Goal: Register for event/course

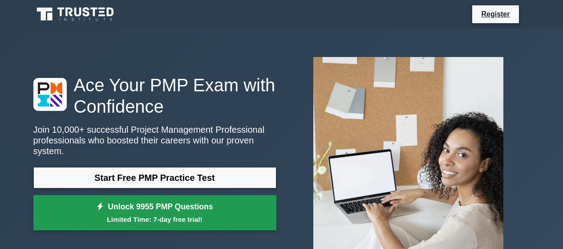
click at [179, 207] on link "Unlock 9955 PMP Questions Limited Time: 7-day free trial!" at bounding box center [154, 213] width 243 height 36
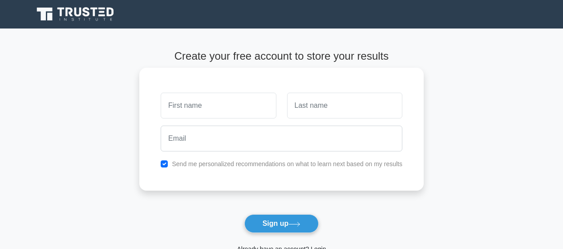
click at [221, 113] on input "text" at bounding box center [218, 106] width 115 height 26
type input "natalija"
click at [303, 102] on input "text" at bounding box center [344, 106] width 115 height 26
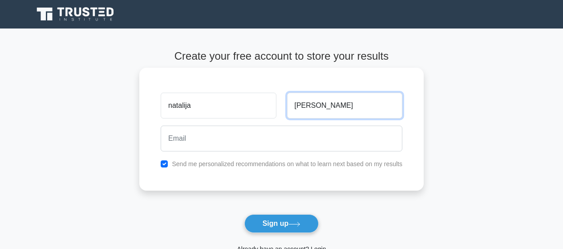
type input "radojkovi"
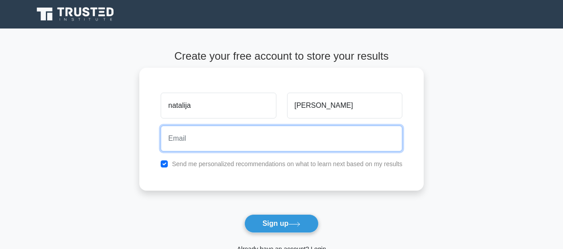
click at [240, 136] on input "email" at bounding box center [282, 138] width 242 height 26
type input "crazy.jokers@gmail.com"
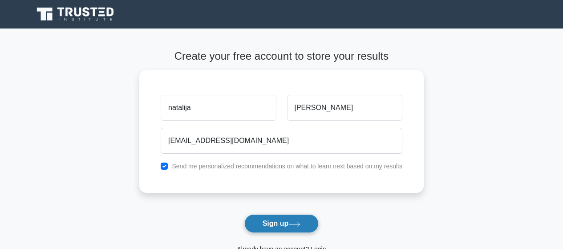
click at [288, 219] on button "Sign up" at bounding box center [281, 223] width 75 height 19
